Goal: Task Accomplishment & Management: Manage account settings

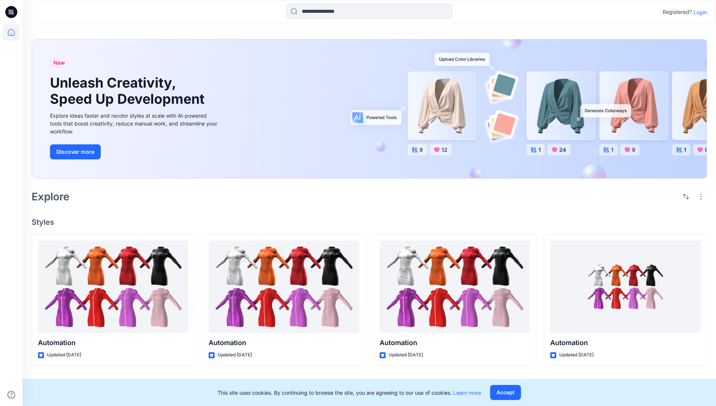
click at [698, 12] on p "Login" at bounding box center [701, 12] width 14 height 8
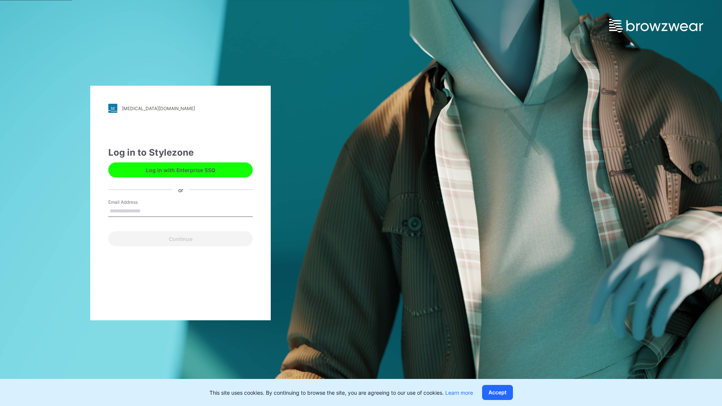
click at [148, 211] on input "Email Address" at bounding box center [180, 211] width 144 height 11
type input "**********"
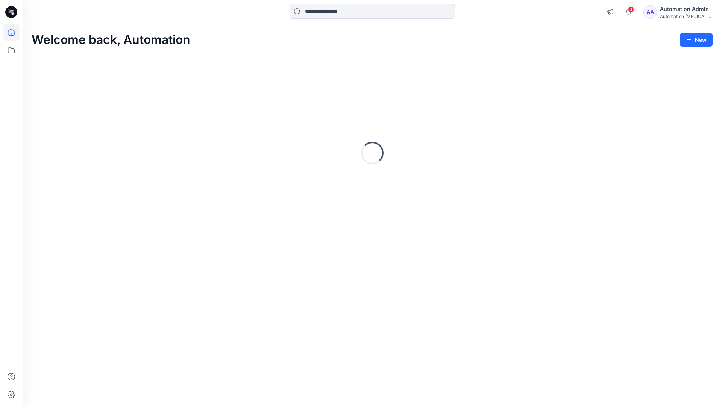
click at [14, 32] on icon at bounding box center [11, 32] width 7 height 7
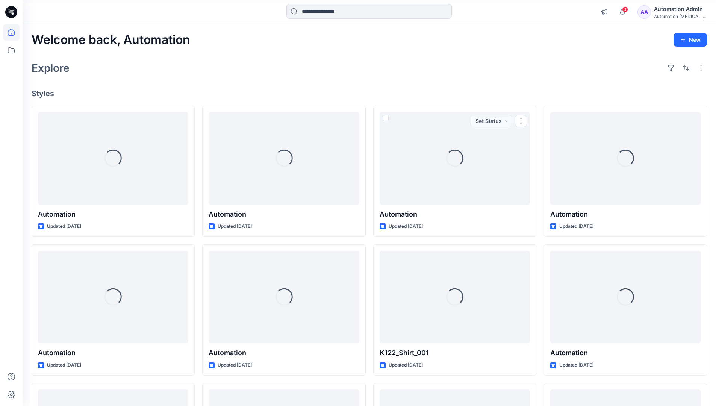
click at [671, 12] on div "Automation Admin" at bounding box center [680, 9] width 53 height 9
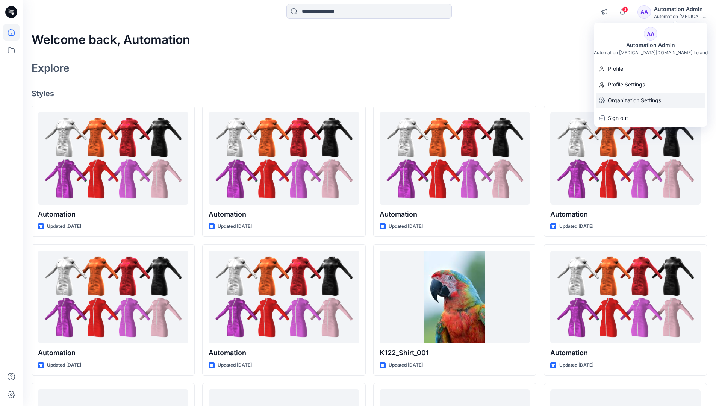
click at [636, 95] on p "Organization Settings" at bounding box center [634, 100] width 53 height 14
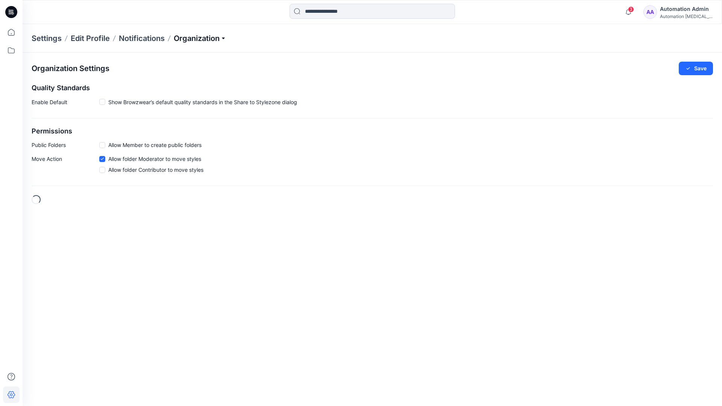
click at [223, 38] on p "Organization" at bounding box center [200, 38] width 53 height 11
click at [186, 70] on link "Edit Status Labels" at bounding box center [201, 69] width 106 height 15
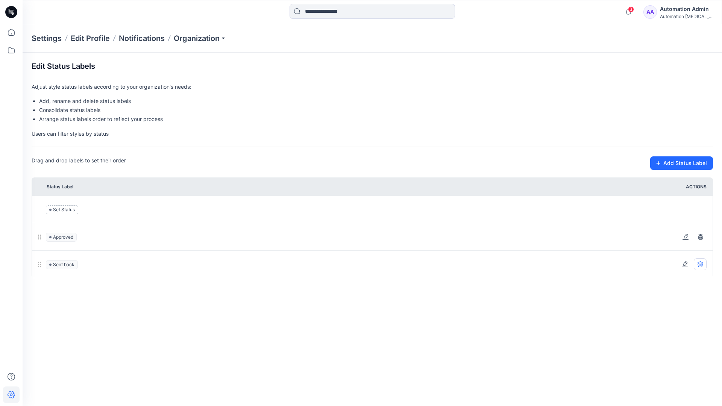
click at [701, 264] on icon at bounding box center [699, 263] width 5 height 5
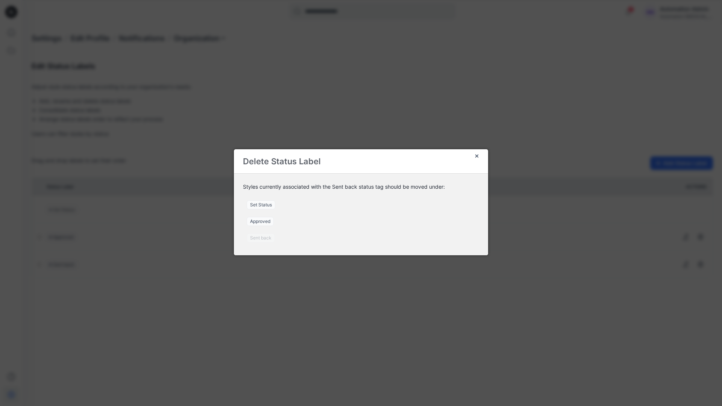
click at [264, 205] on span "Set Status" at bounding box center [261, 204] width 29 height 9
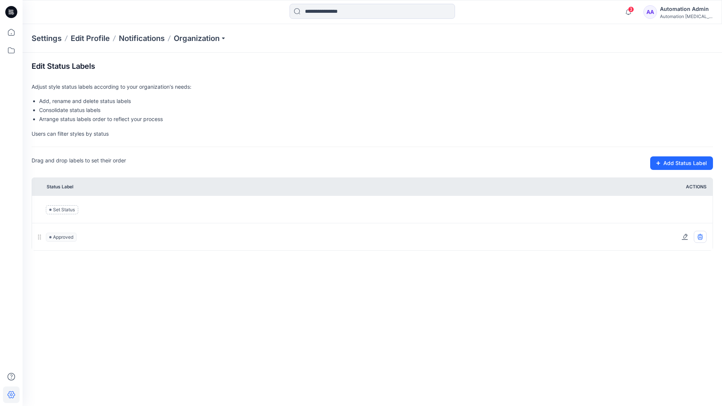
click at [702, 238] on icon at bounding box center [699, 237] width 5 height 5
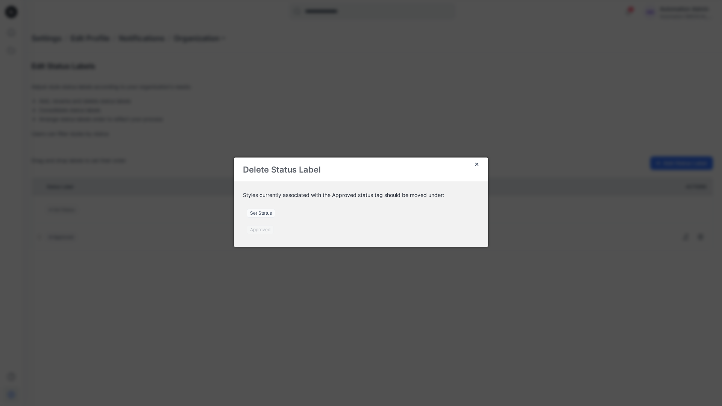
click at [265, 214] on span "Set Status" at bounding box center [261, 213] width 29 height 9
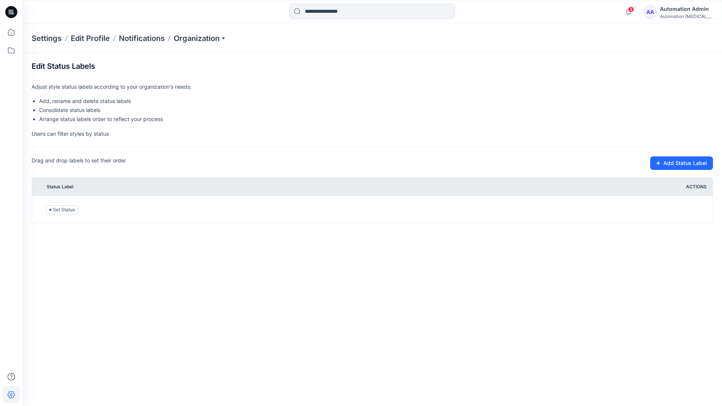
click at [673, 15] on div "Automation testim..." at bounding box center [686, 17] width 53 height 6
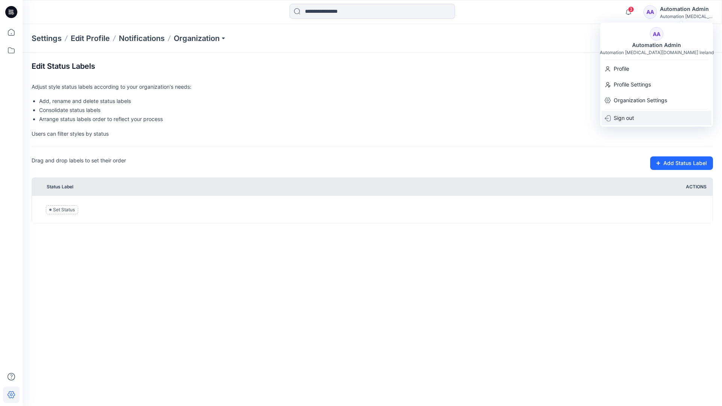
click at [630, 115] on p "Sign out" at bounding box center [624, 118] width 20 height 14
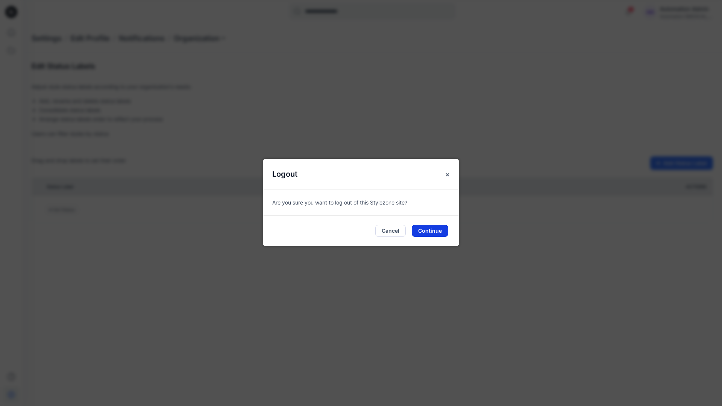
click at [435, 233] on button "Continue" at bounding box center [430, 231] width 36 height 12
